Goal: Transaction & Acquisition: Purchase product/service

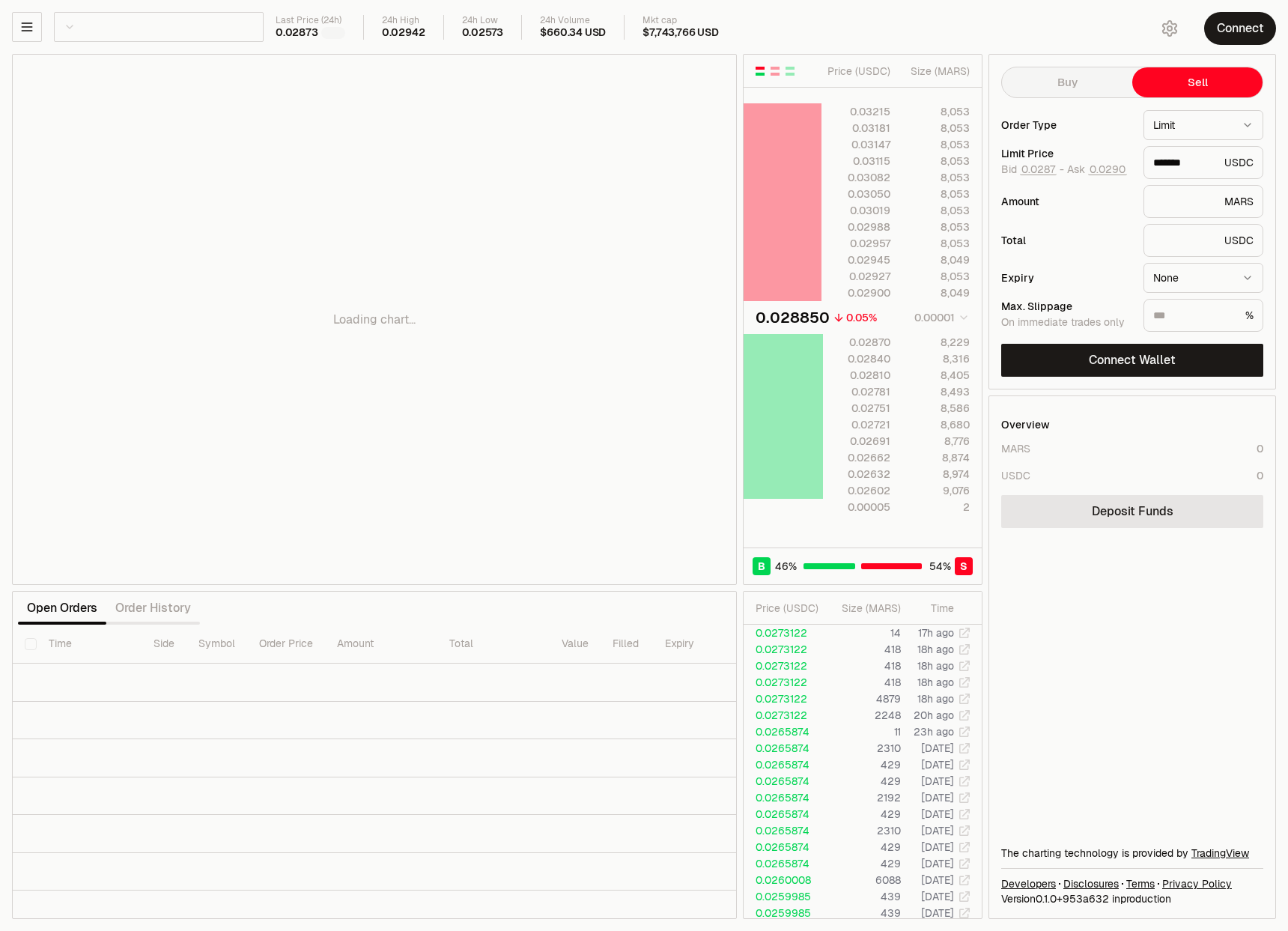
scroll to position [0, 111]
click at [1221, 30] on button "Connect" at bounding box center [1240, 28] width 72 height 33
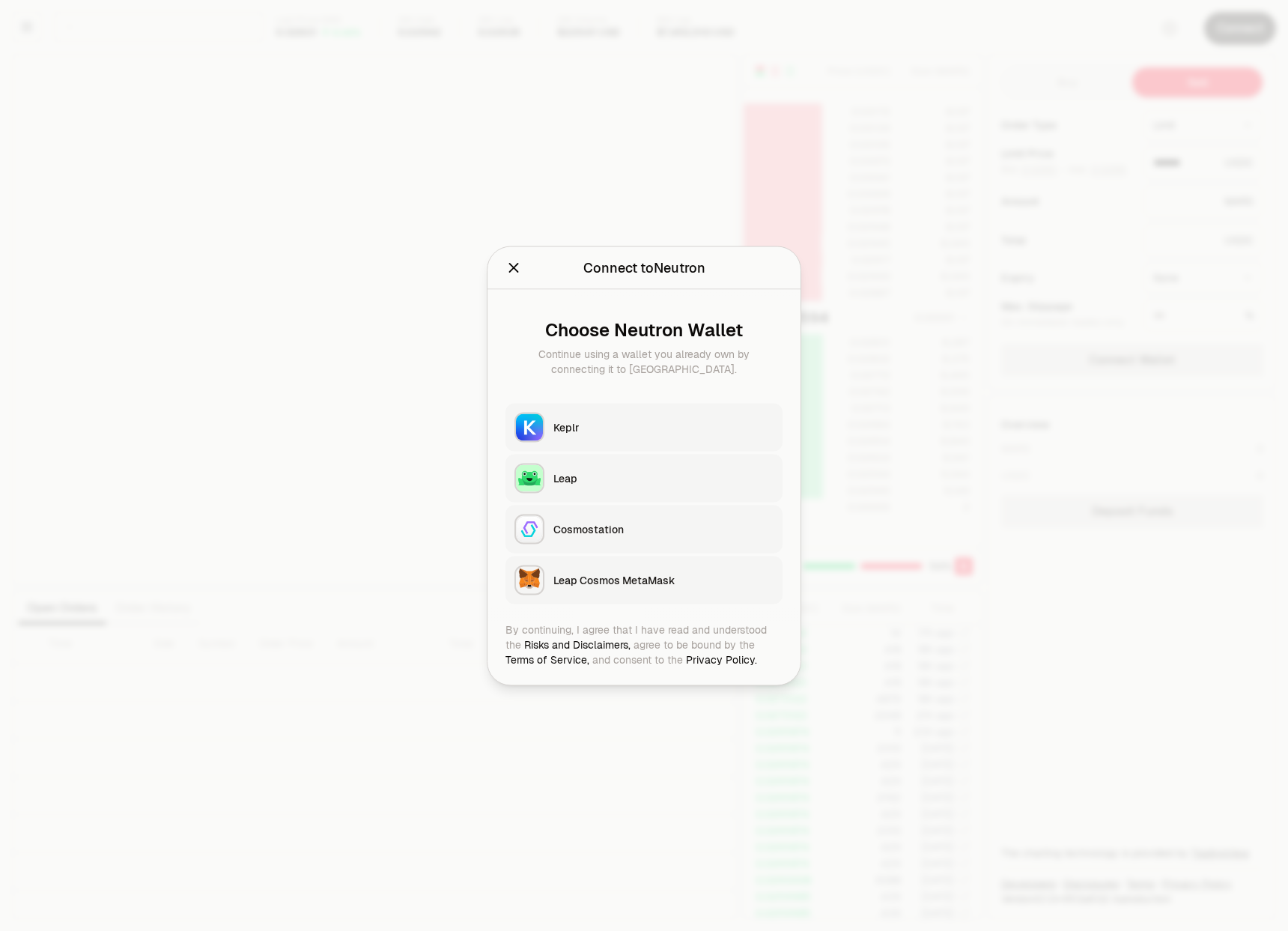
click at [581, 422] on div "Keplr" at bounding box center [664, 426] width 221 height 15
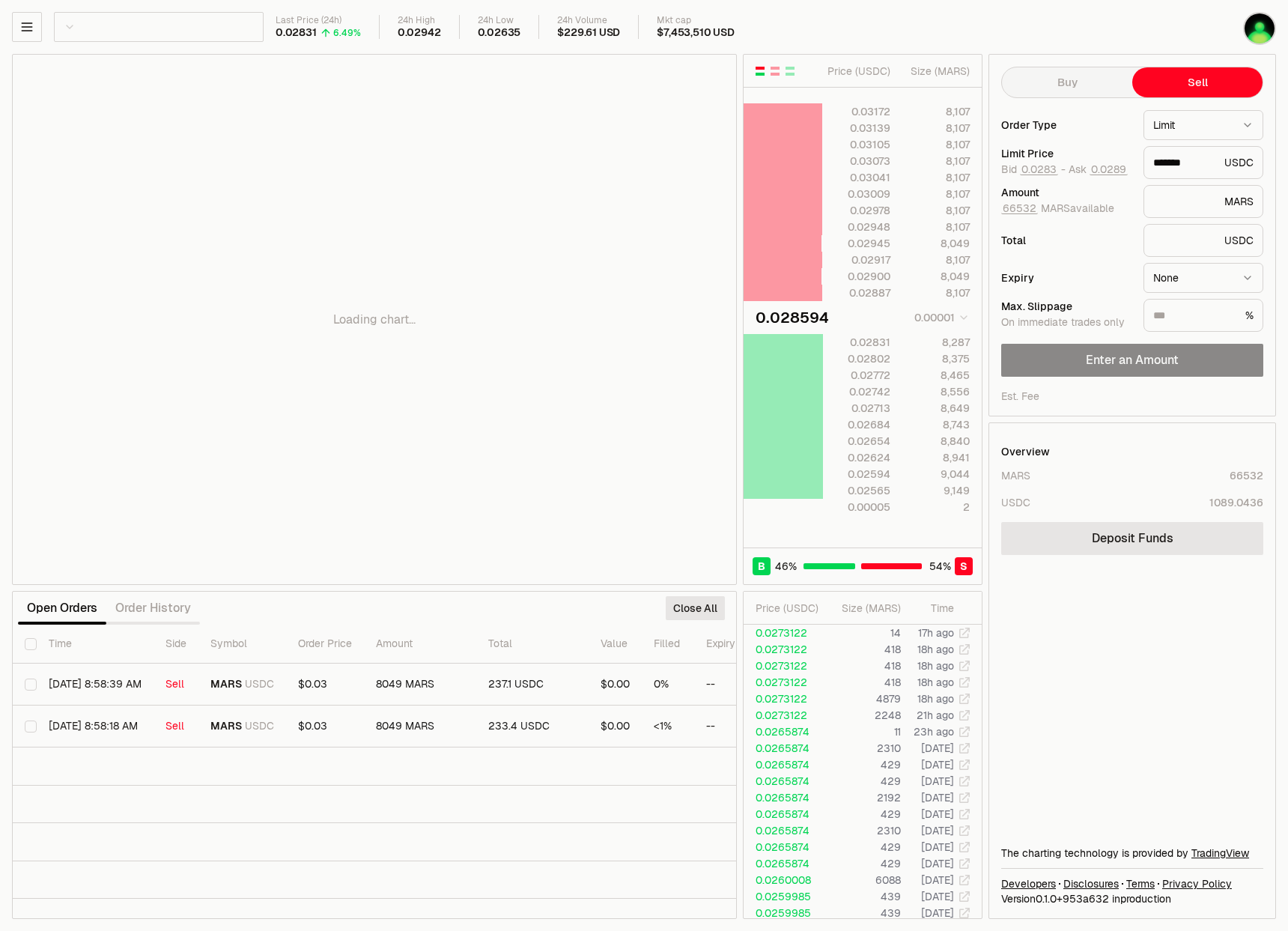
drag, startPoint x: 591, startPoint y: 285, endPoint x: 392, endPoint y: 279, distance: 199.1
click at [392, 279] on div "Loading chart..." at bounding box center [374, 319] width 724 height 529
click at [577, 243] on div "Loading chart..." at bounding box center [374, 319] width 724 height 529
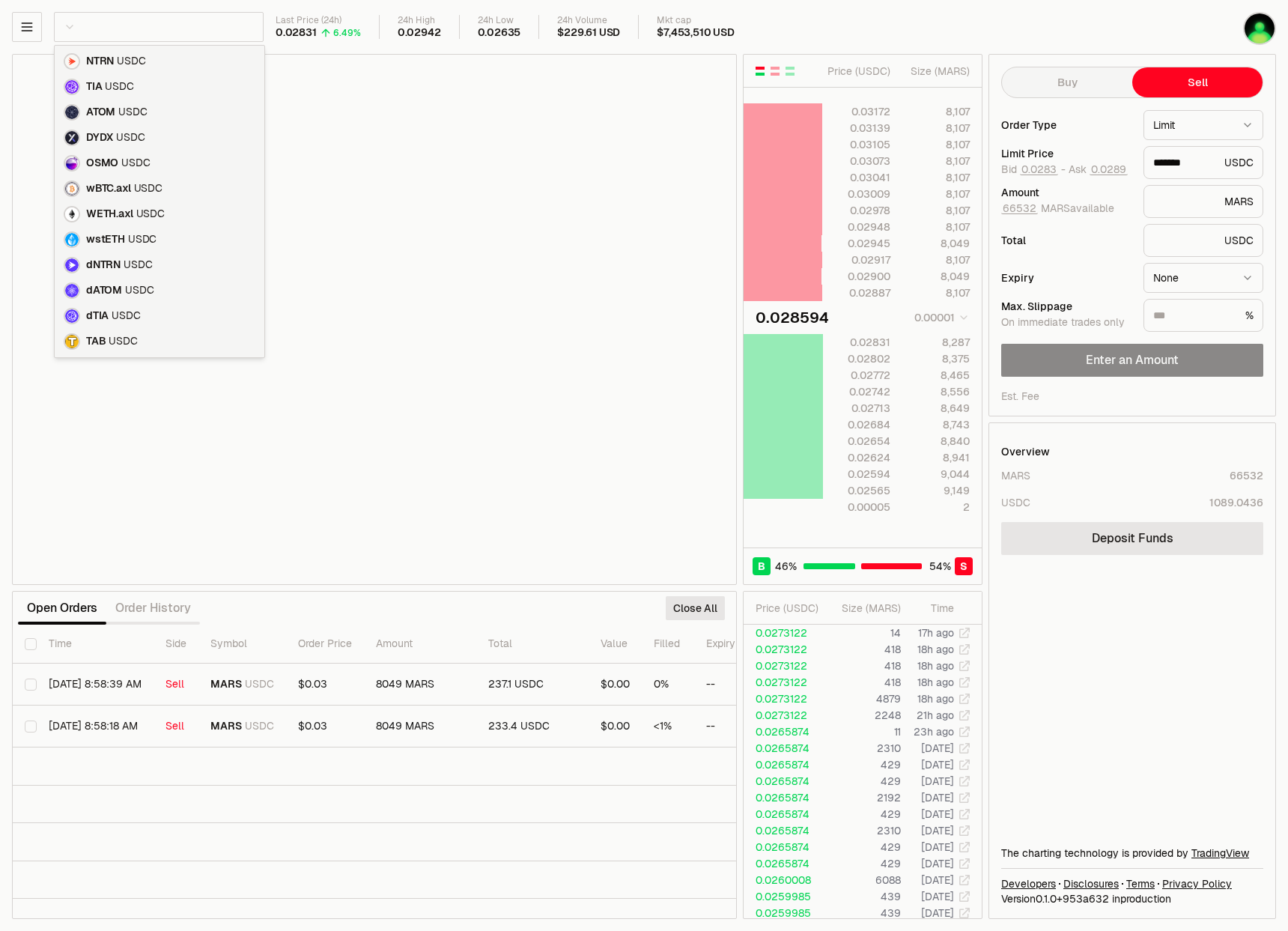
click at [115, 26] on html "Balance Earn Bitcoin Summer Bridge & Swap Orderbook Stake Ecosystem Governance …" at bounding box center [644, 465] width 1288 height 931
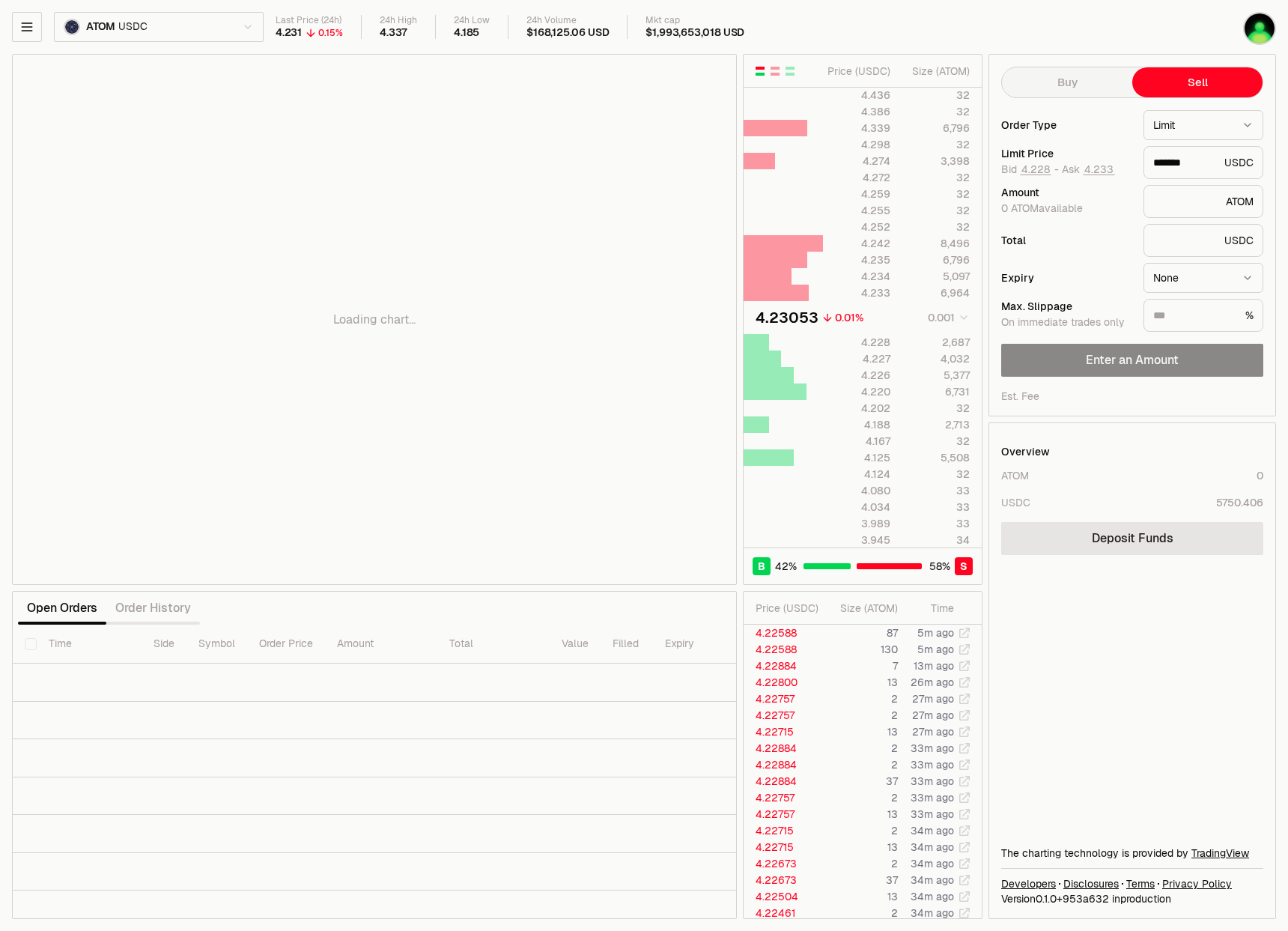
click at [676, 285] on div "Loading chart..." at bounding box center [374, 319] width 724 height 529
drag, startPoint x: 716, startPoint y: 111, endPoint x: 714, endPoint y: 168, distance: 57.0
click at [714, 168] on div "Loading chart..." at bounding box center [374, 319] width 724 height 529
click at [605, 159] on div "Loading chart..." at bounding box center [374, 319] width 724 height 529
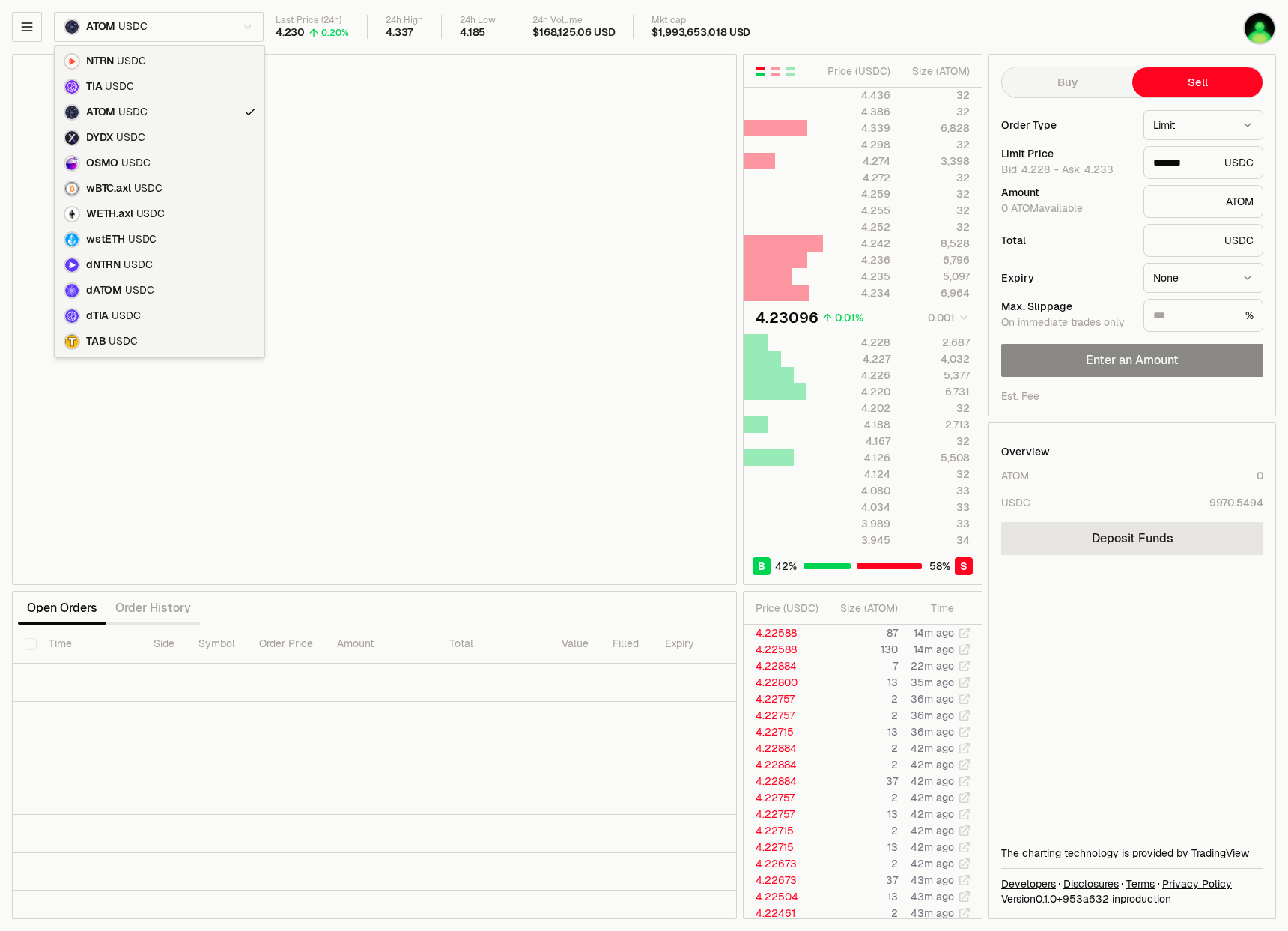
click at [135, 37] on body "Balance Earn Bitcoin Summer Bridge & Swap Orderbook Stake Ecosystem Governance …" at bounding box center [644, 465] width 1288 height 931
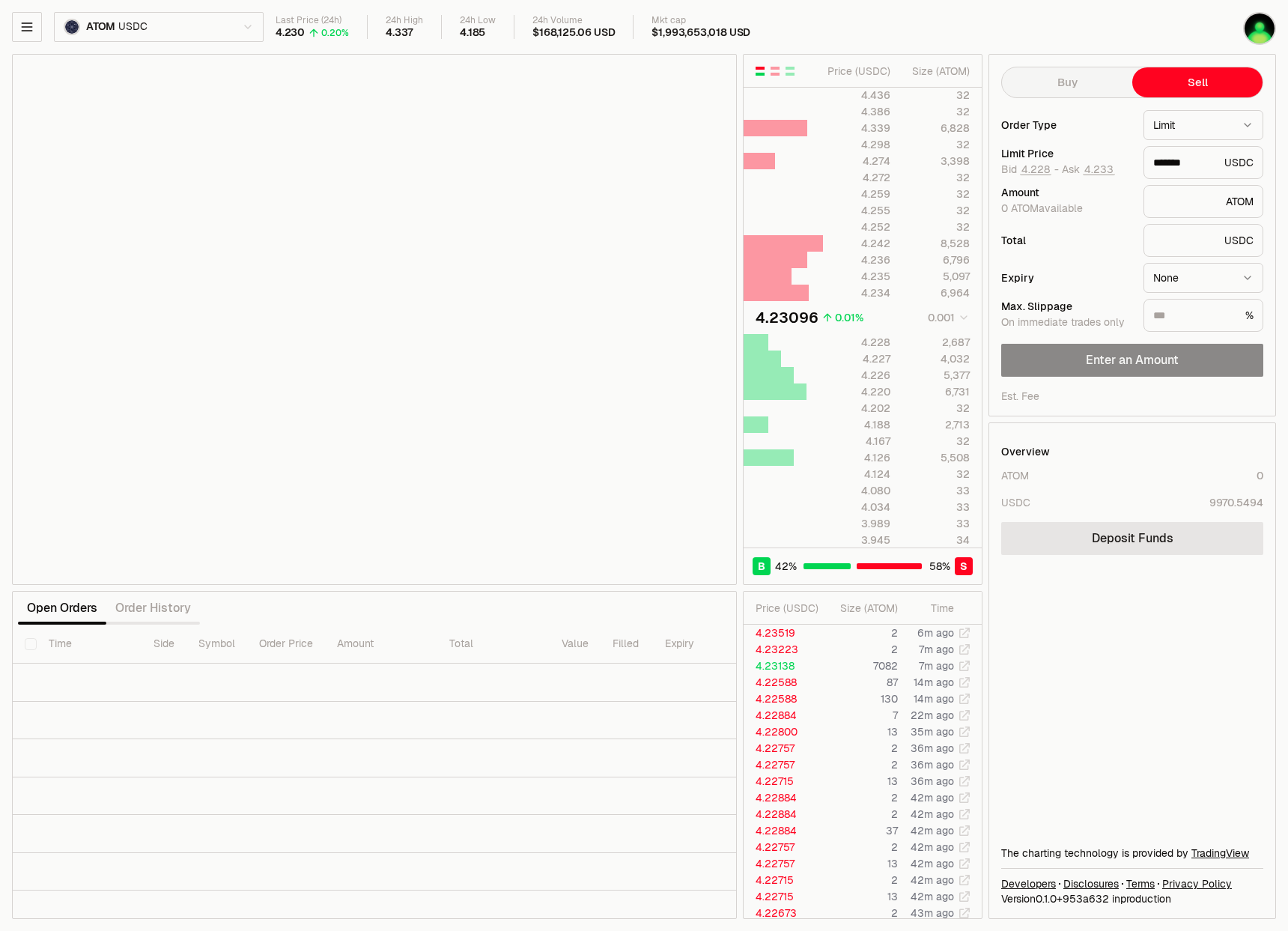
type input "*******"
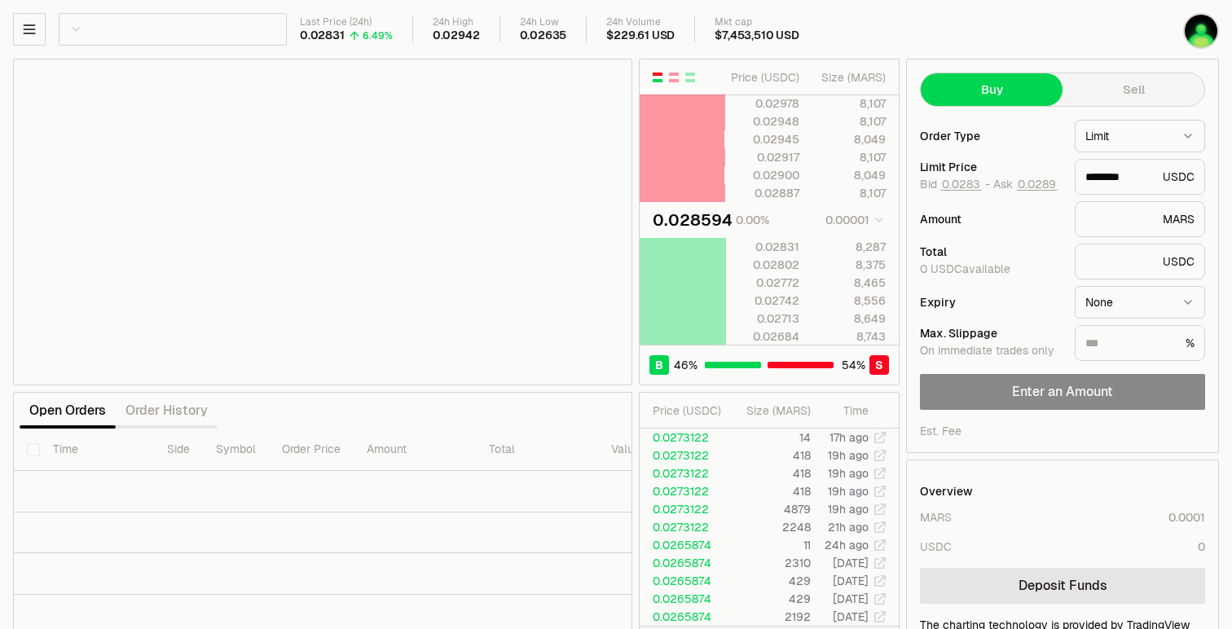
type input "********"
